Goal: Navigation & Orientation: Understand site structure

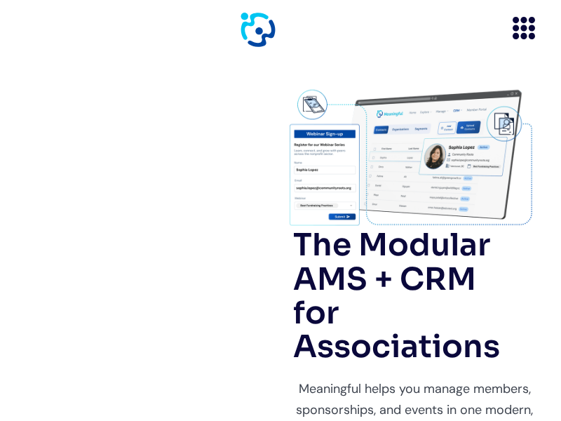
scroll to position [2851, 0]
